Goal: Information Seeking & Learning: Learn about a topic

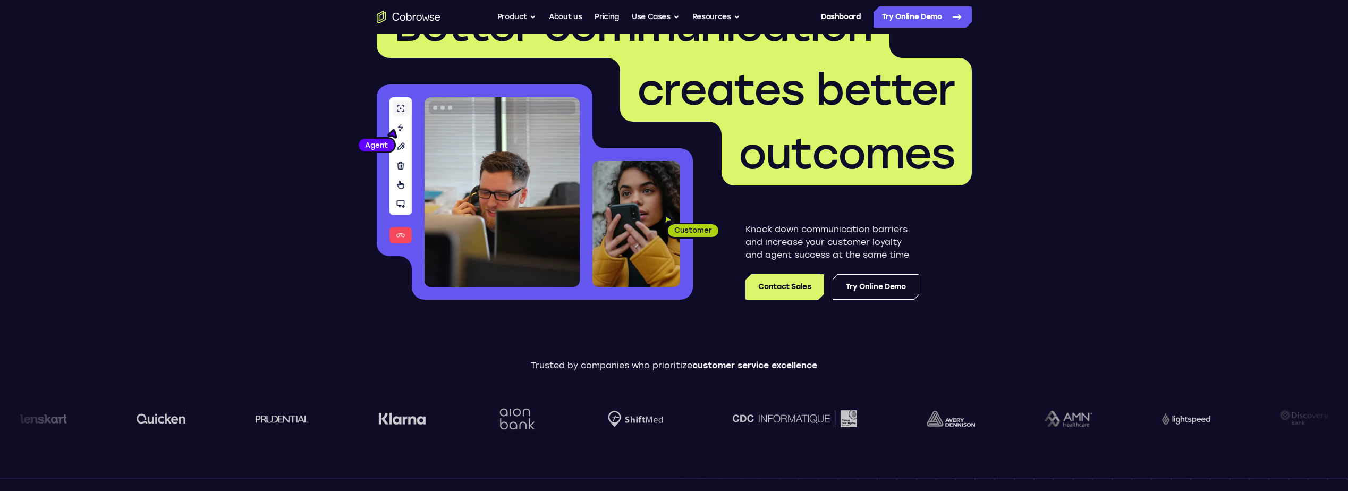
scroll to position [61, 0]
click at [881, 285] on link "Try Online Demo" at bounding box center [876, 288] width 87 height 26
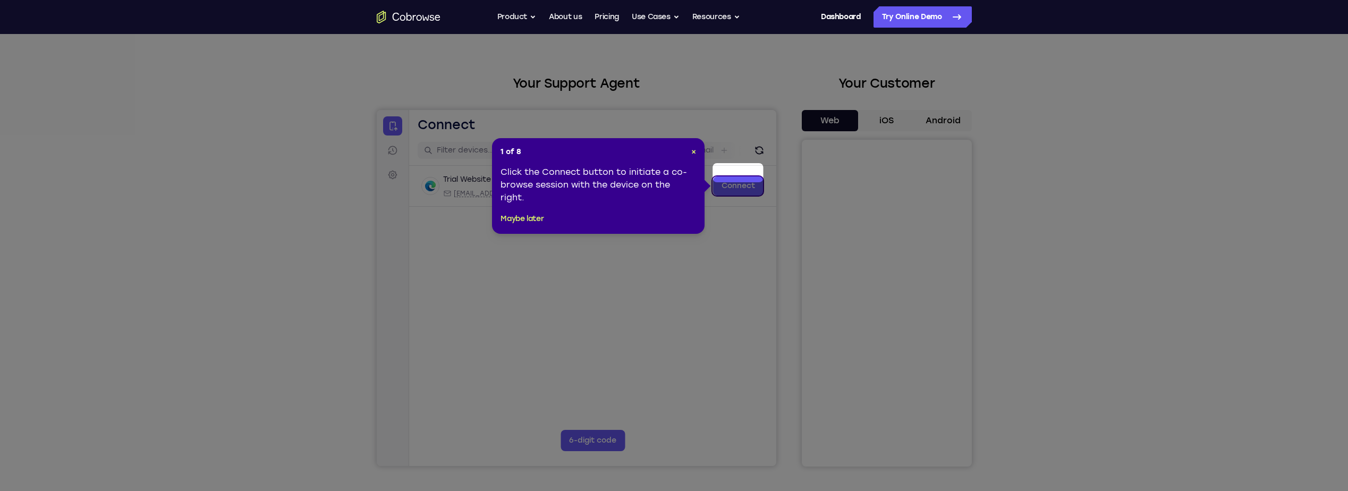
scroll to position [28, 0]
click at [693, 153] on span "×" at bounding box center [693, 152] width 5 height 9
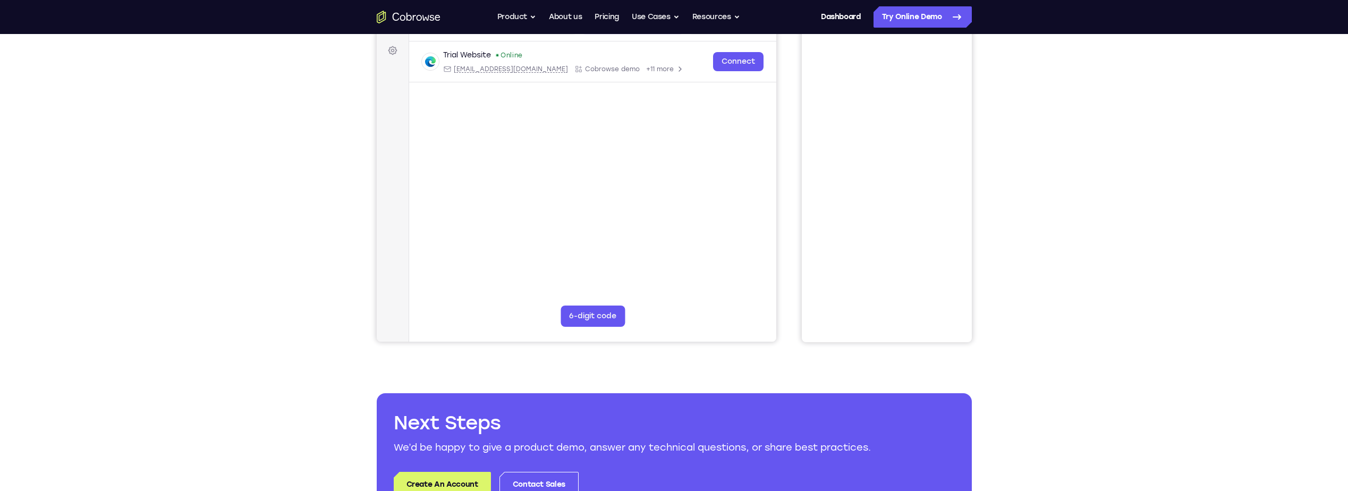
scroll to position [0, 0]
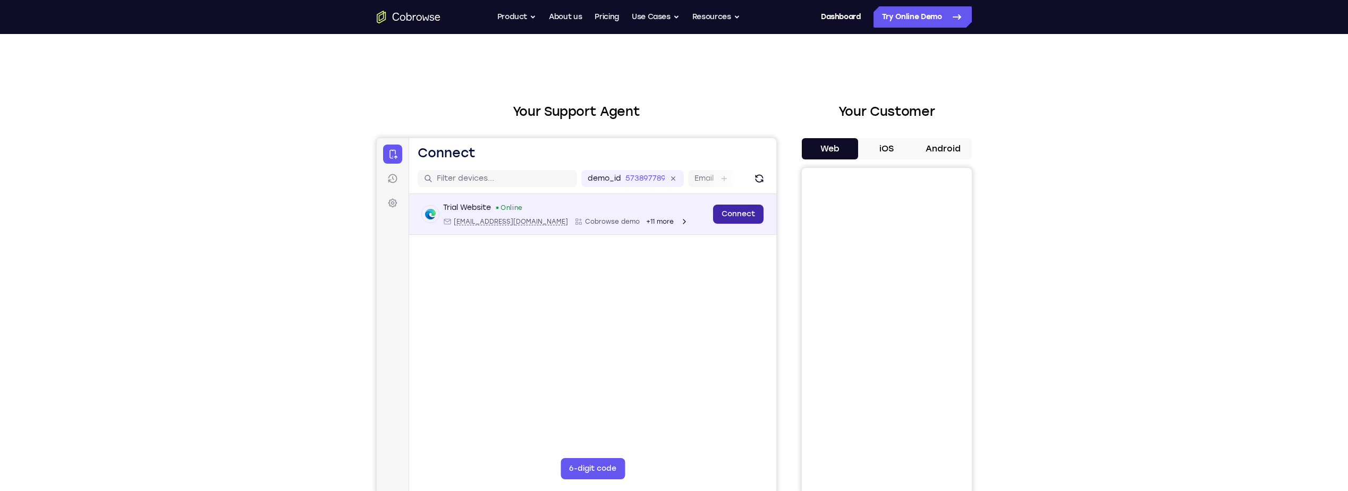
click at [749, 218] on link "Connect" at bounding box center [738, 214] width 50 height 19
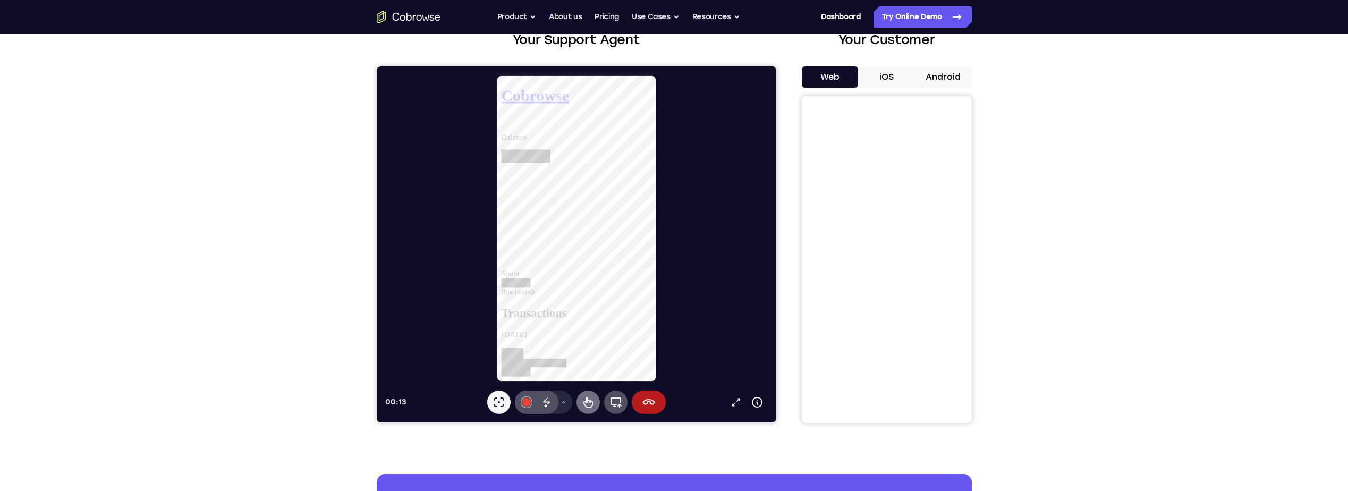
click at [587, 400] on icon at bounding box center [588, 402] width 10 height 11
click at [581, 187] on link "View account summary" at bounding box center [541, 182] width 80 height 9
click at [587, 401] on icon at bounding box center [588, 402] width 10 height 11
select select "1"
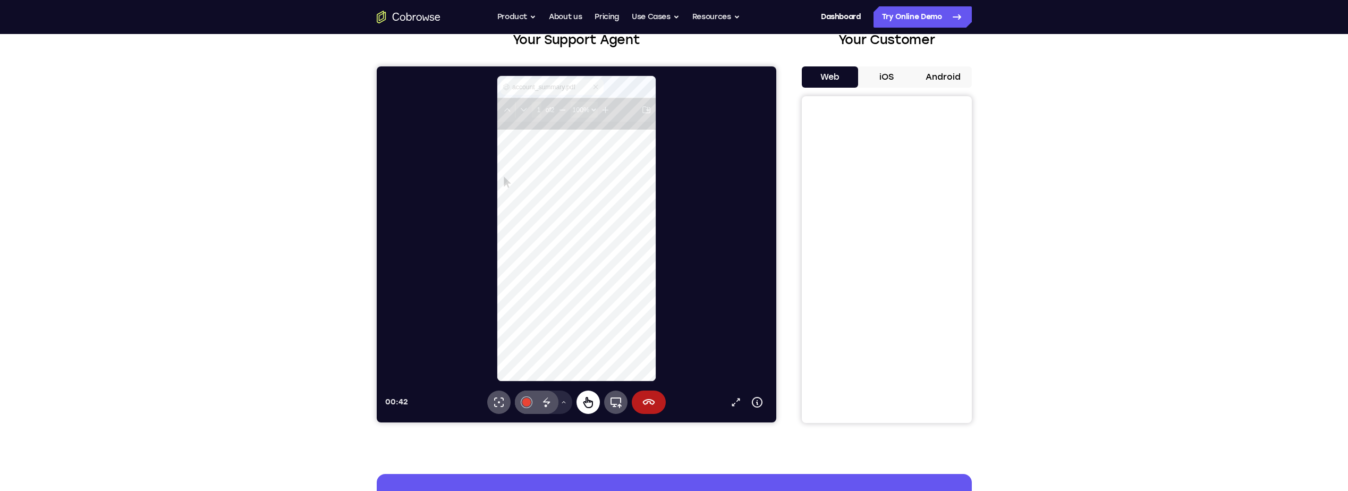
click at [587, 406] on icon at bounding box center [587, 402] width 13 height 13
click at [541, 405] on icon at bounding box center [546, 402] width 13 height 13
click at [563, 404] on icon at bounding box center [563, 402] width 6 height 6
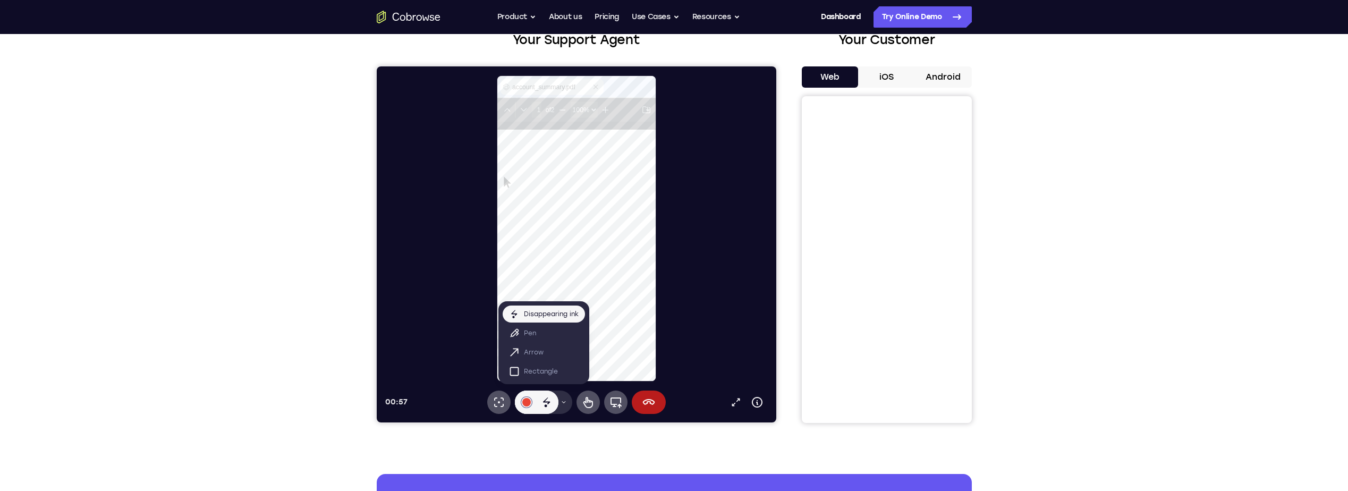
click at [563, 404] on icon at bounding box center [563, 402] width 6 height 6
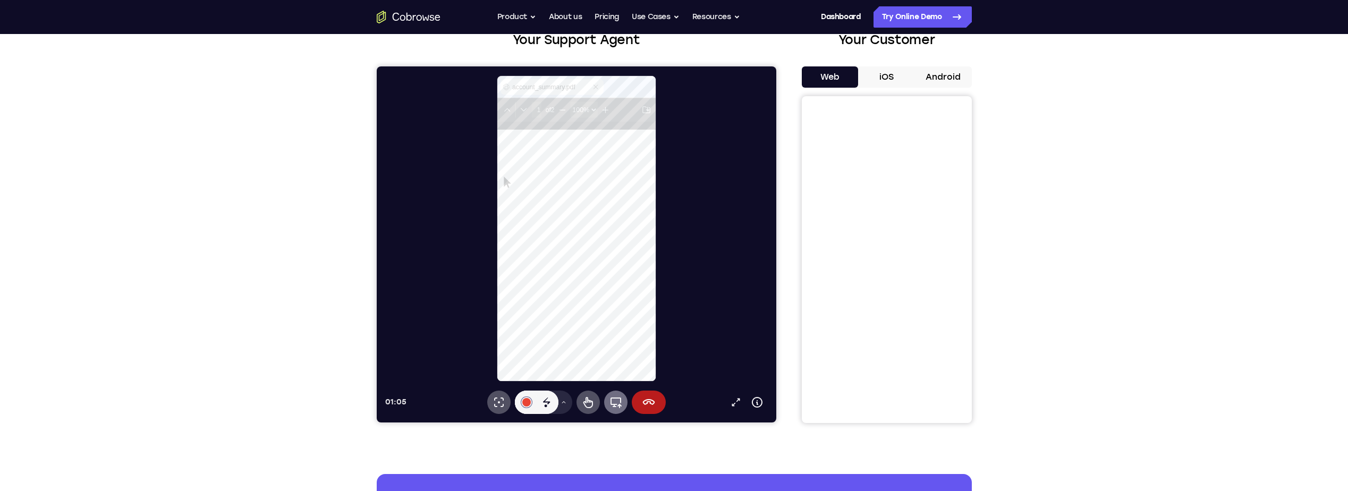
click at [614, 407] on icon at bounding box center [615, 403] width 11 height 11
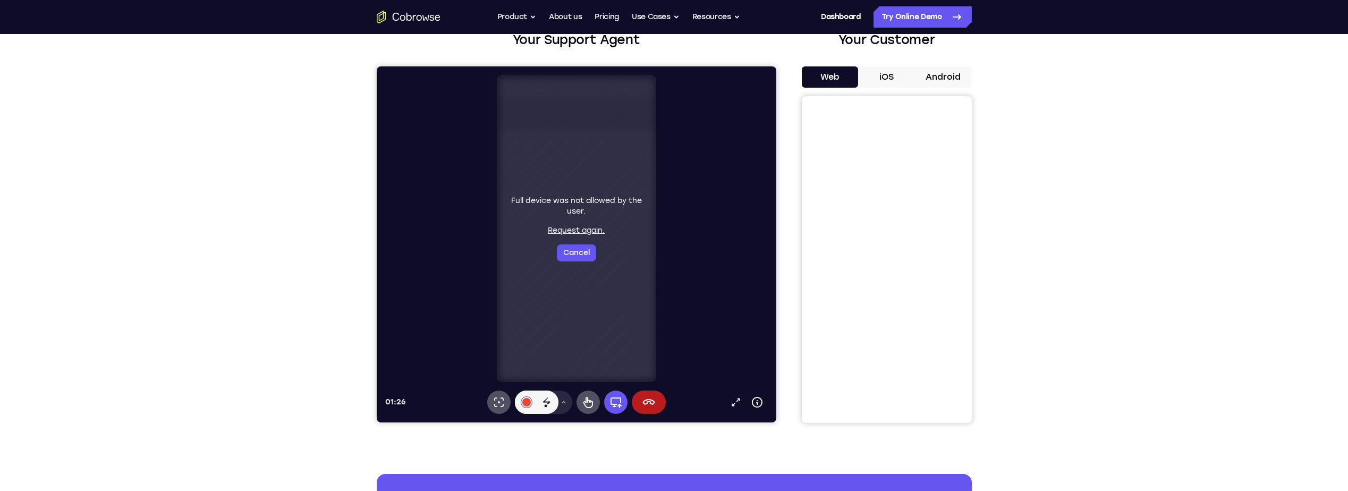
select select "1"
click at [564, 255] on button "Cancel" at bounding box center [575, 252] width 39 height 17
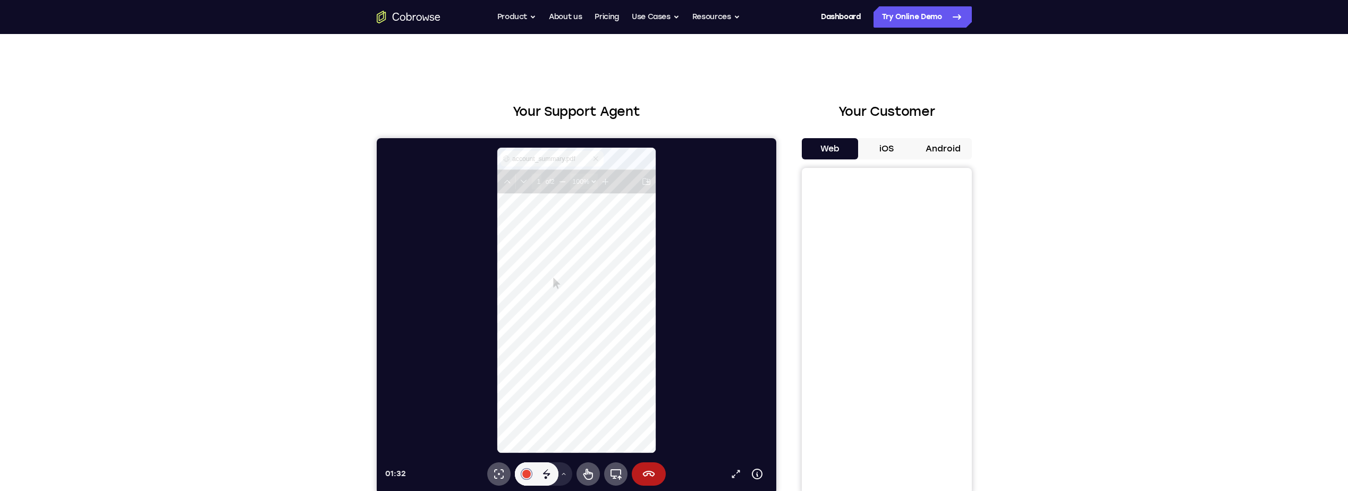
scroll to position [0, 0]
click at [585, 475] on icon at bounding box center [588, 474] width 10 height 11
click at [589, 468] on icon at bounding box center [587, 474] width 13 height 13
click at [543, 476] on icon at bounding box center [546, 474] width 13 height 13
click at [884, 146] on button "iOS" at bounding box center [886, 148] width 57 height 21
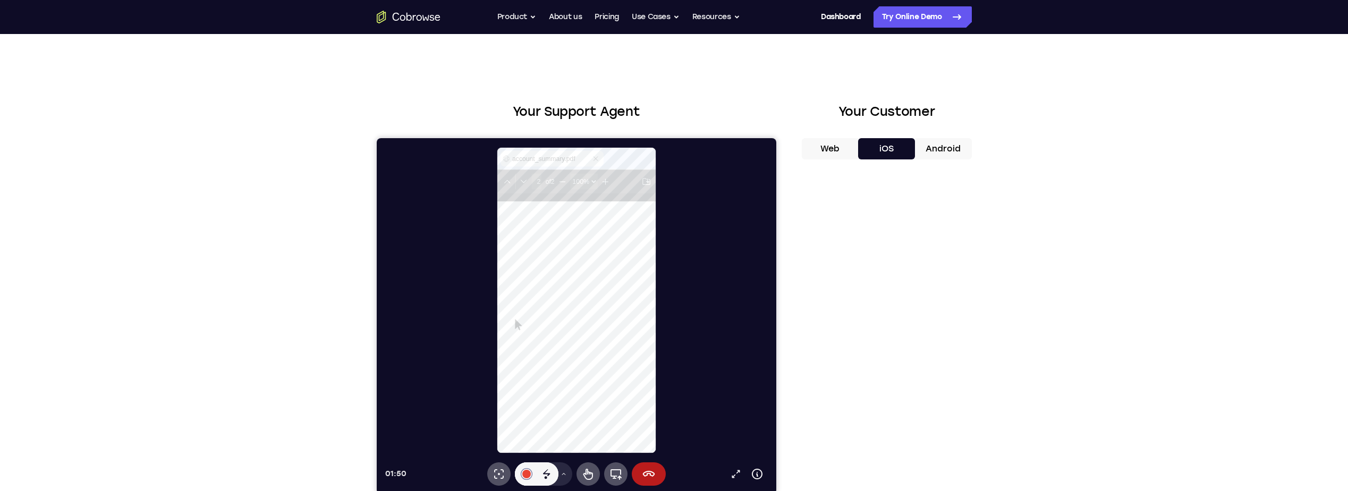
click at [828, 156] on button "Web" at bounding box center [830, 148] width 57 height 21
type input "1"
click at [1009, 393] on div "Your Support Agent Your Customer Web iOS Android Next Steps We’d be happy to gi…" at bounding box center [674, 384] width 680 height 701
click at [1121, 238] on div "Your Support Agent Your Customer Web iOS Android Next Steps We’d be happy to gi…" at bounding box center [674, 384] width 1348 height 701
click at [613, 18] on link "Pricing" at bounding box center [607, 16] width 24 height 21
